Goal: Obtain resource: Obtain resource

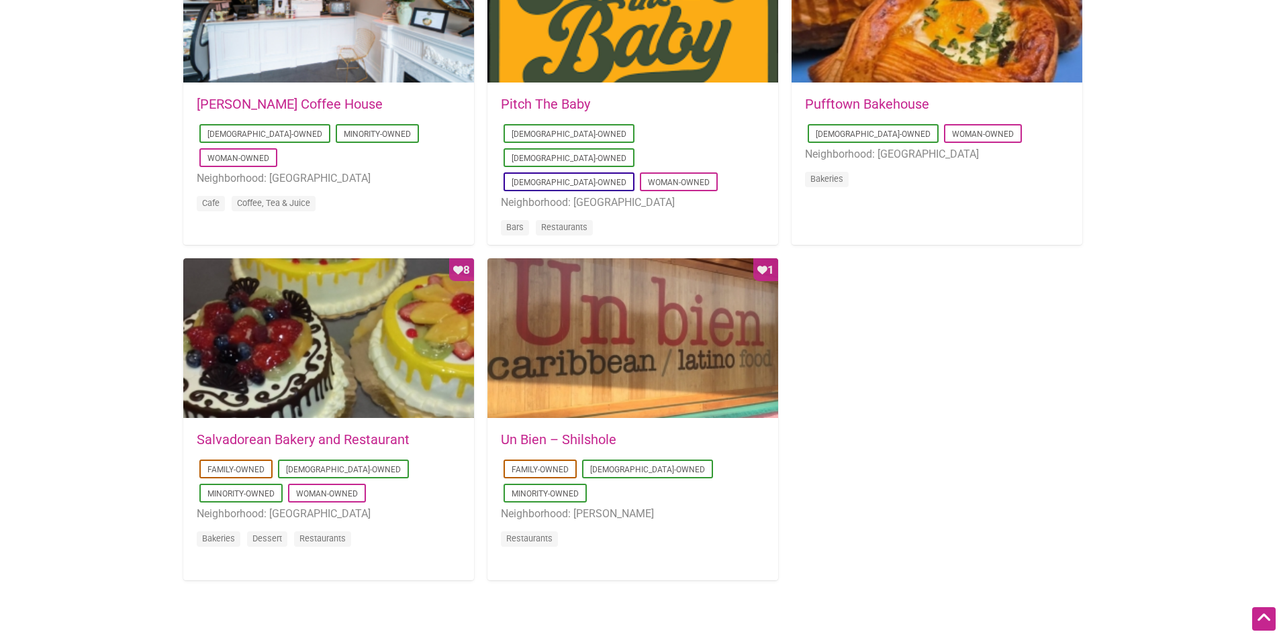
scroll to position [1141, 0]
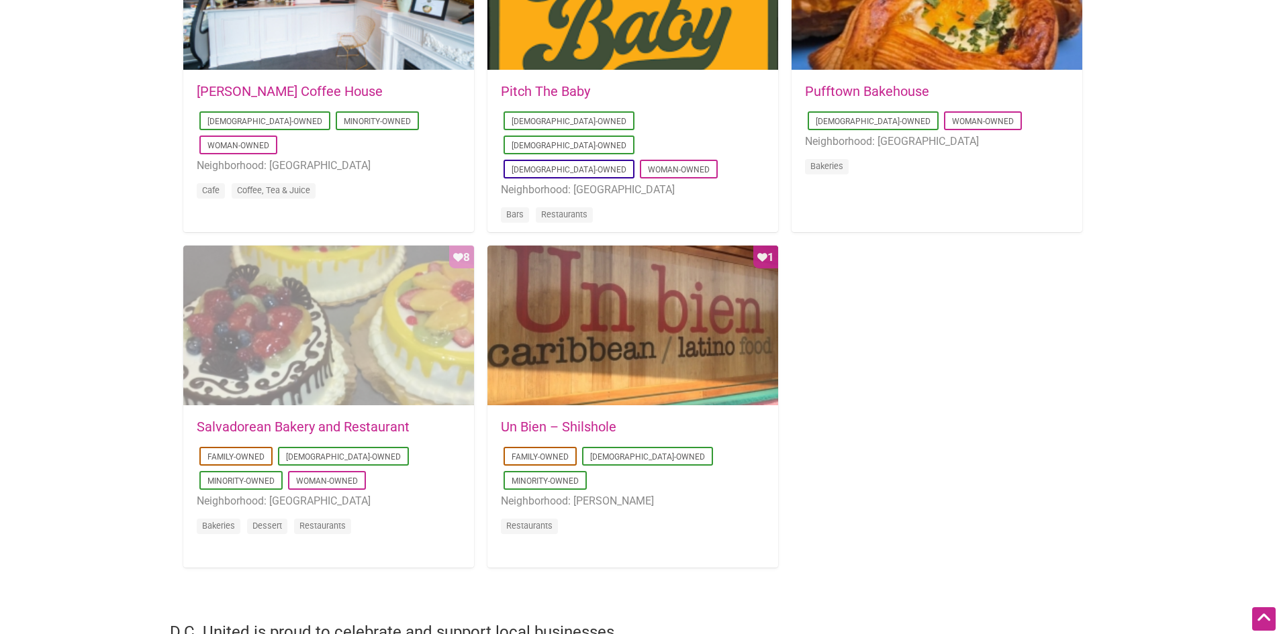
click at [355, 385] on div "Favorite Count 8" at bounding box center [328, 326] width 291 height 161
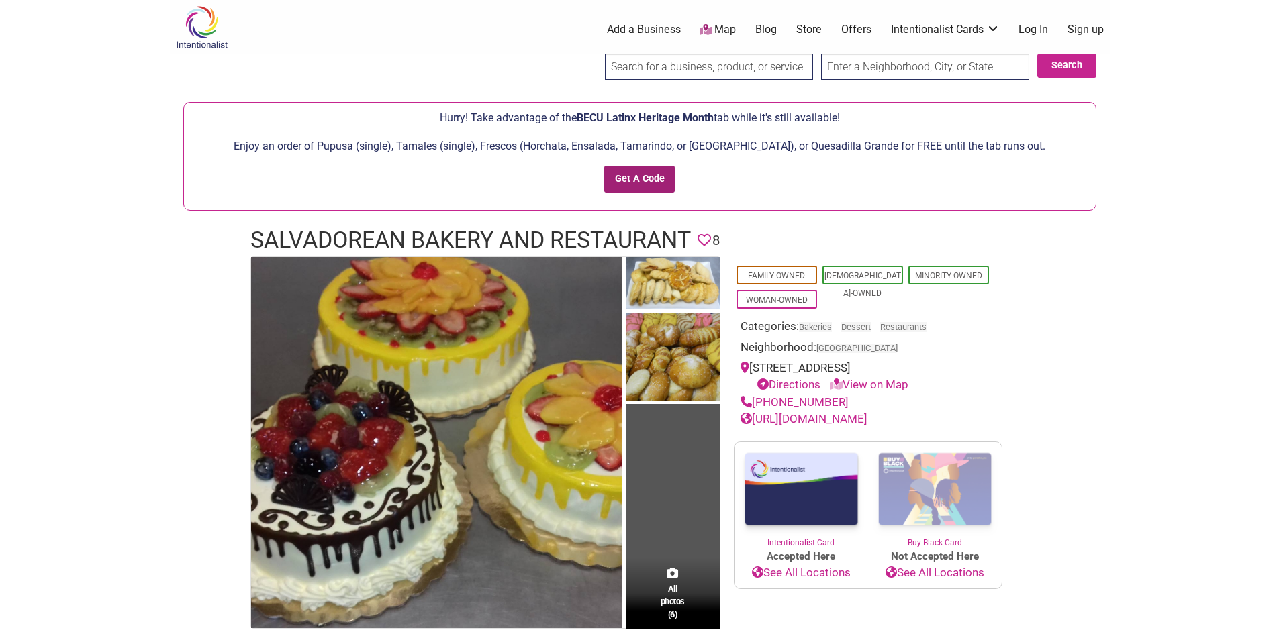
click at [620, 174] on input "Get A Code" at bounding box center [639, 180] width 70 height 28
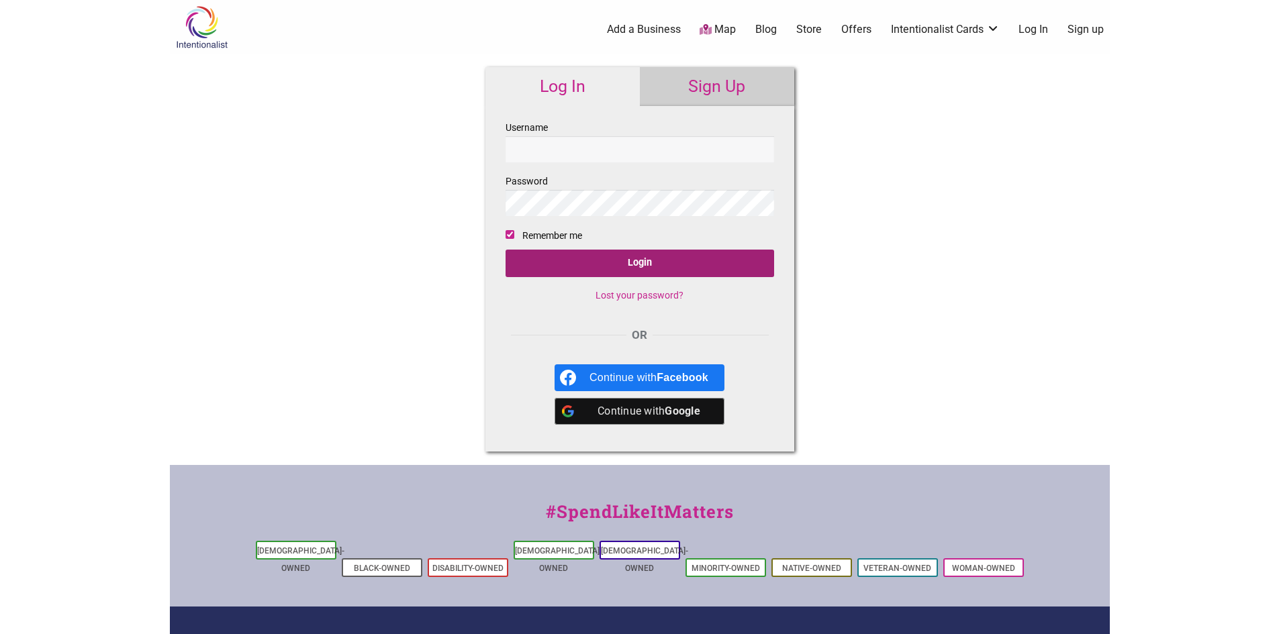
type input "[PERSON_NAME]"
click at [601, 268] on input "Login" at bounding box center [640, 264] width 269 height 28
